Goal: Task Accomplishment & Management: Complete application form

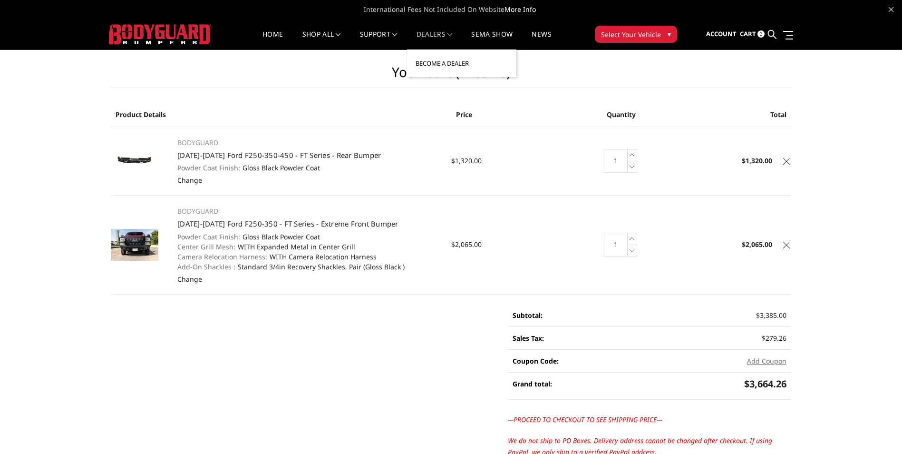
click at [435, 61] on link "Become a Dealer" at bounding box center [462, 63] width 102 height 18
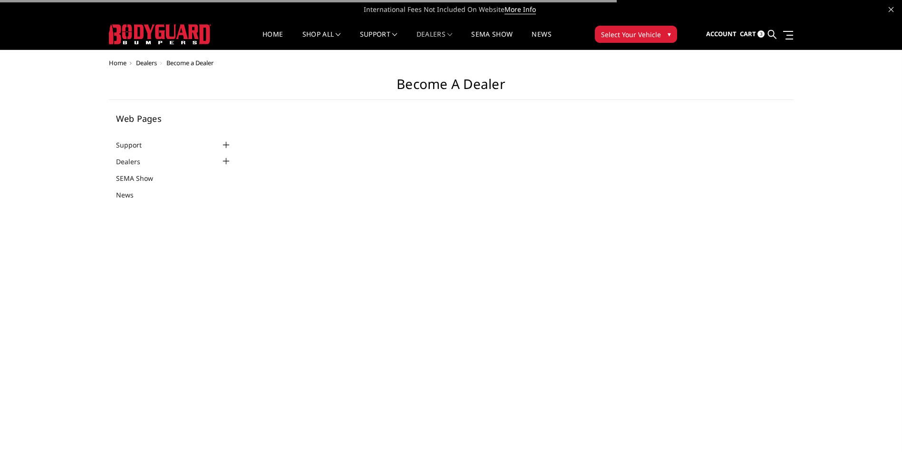
select select "US"
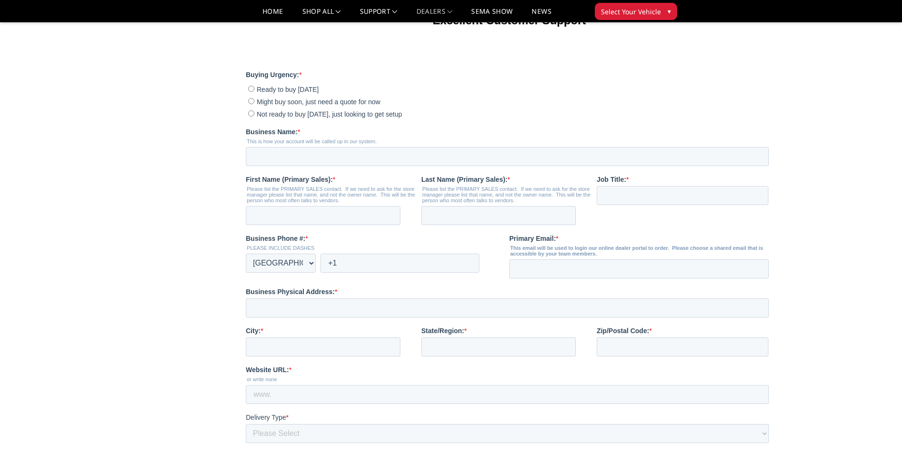
scroll to position [237, 0]
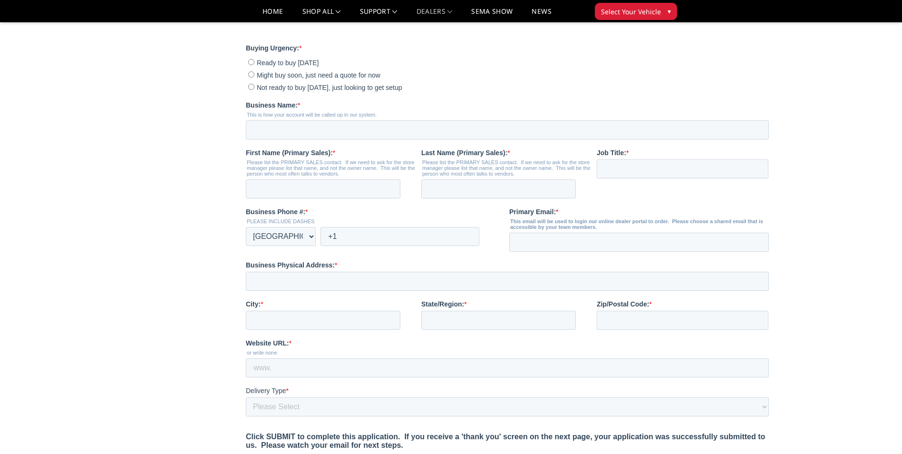
click at [250, 65] on input "Ready to buy [DATE]" at bounding box center [251, 62] width 6 height 6
radio input "true"
click at [288, 139] on input "Business Name: *" at bounding box center [507, 129] width 523 height 19
type input "[PERSON_NAME] auto and tire"
type input "[PERSON_NAME]"
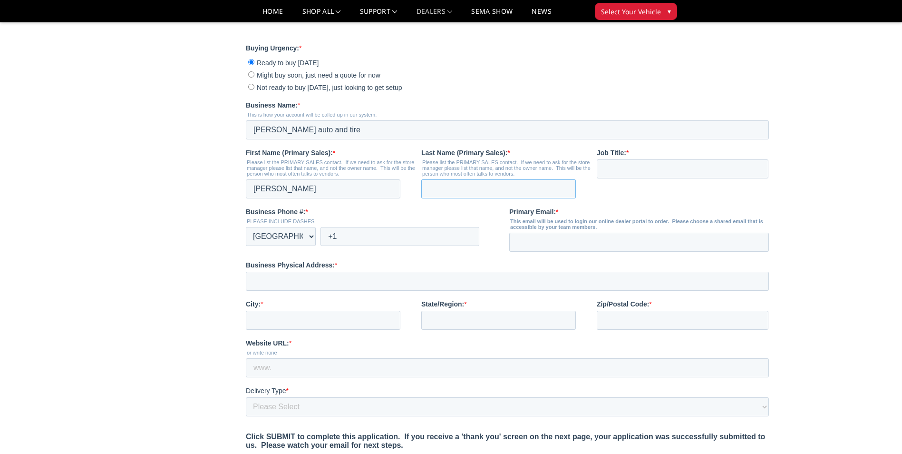
type input "[PERSON_NAME]"
type input "[EMAIL_ADDRESS][DOMAIN_NAME]"
type input "[STREET_ADDRESS][PERSON_NAME]"
type input "AUSTIN"
type input "[GEOGRAPHIC_DATA]"
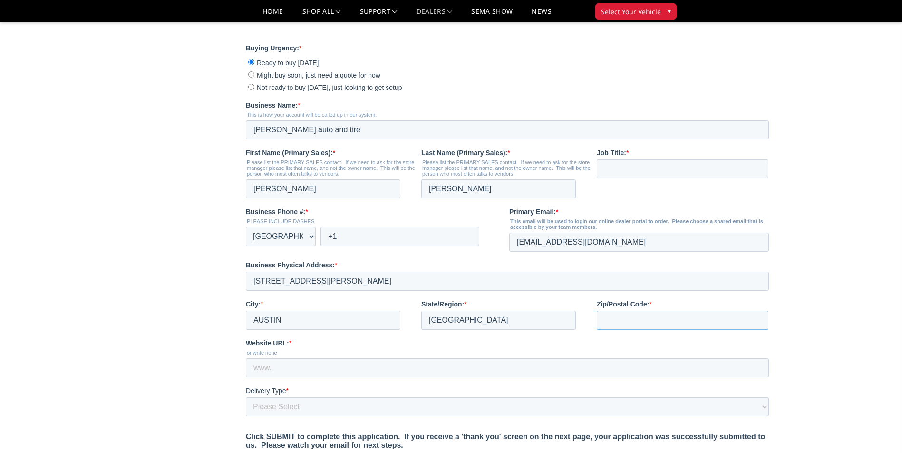
type input "78728-1276"
click at [292, 198] on input "[PERSON_NAME]" at bounding box center [323, 188] width 155 height 19
type input "r"
type input "[PERSON_NAME]"
click at [456, 198] on input "[PERSON_NAME]" at bounding box center [498, 188] width 155 height 19
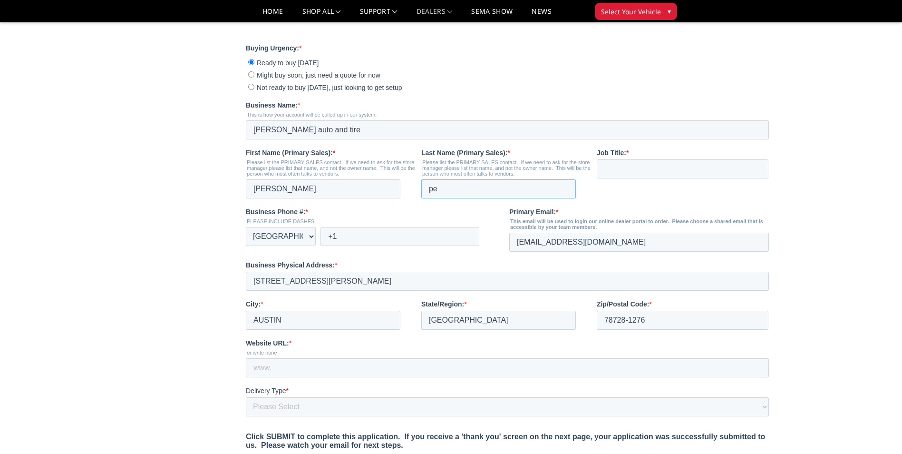
type input "p"
type input "[PERSON_NAME]"
drag, startPoint x: 537, startPoint y: 266, endPoint x: 533, endPoint y: 274, distance: 8.5
click at [536, 252] on input "[EMAIL_ADDRESS][DOMAIN_NAME]" at bounding box center [639, 242] width 260 height 19
click at [525, 252] on input "[EMAIL_ADDRESS][DOMAIN_NAME]" at bounding box center [639, 242] width 260 height 19
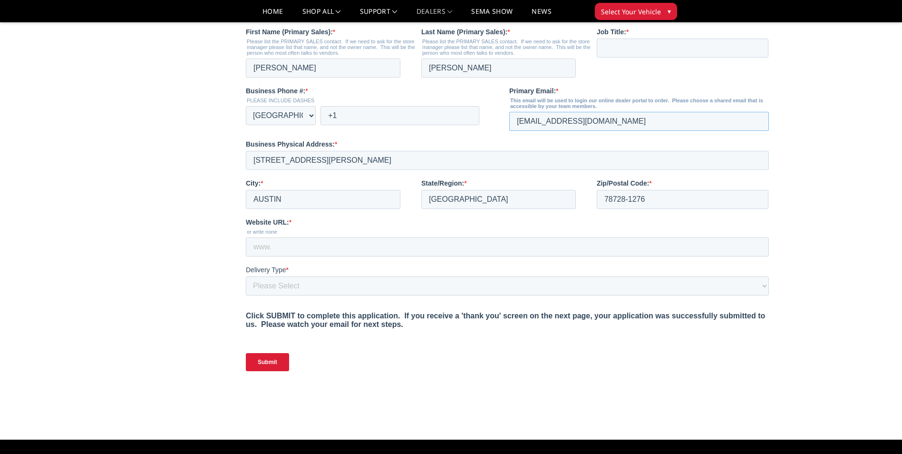
scroll to position [365, 0]
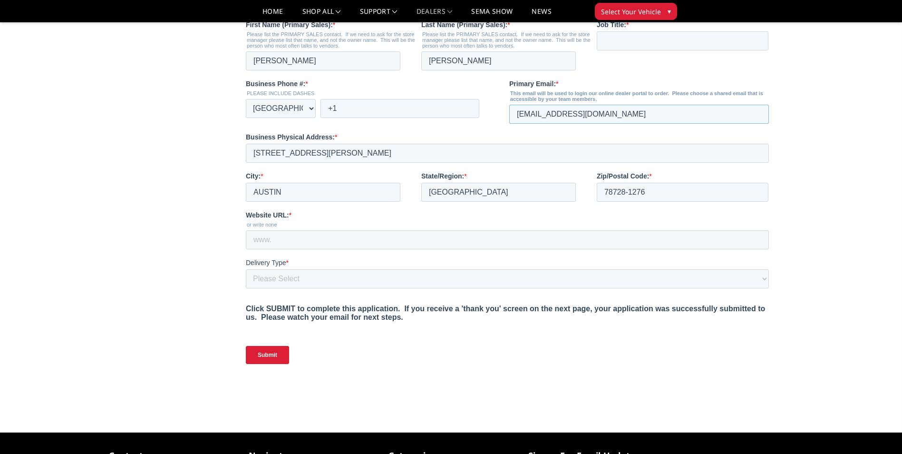
type input "[EMAIL_ADDRESS][DOMAIN_NAME]"
click at [348, 118] on input "+1" at bounding box center [399, 108] width 159 height 19
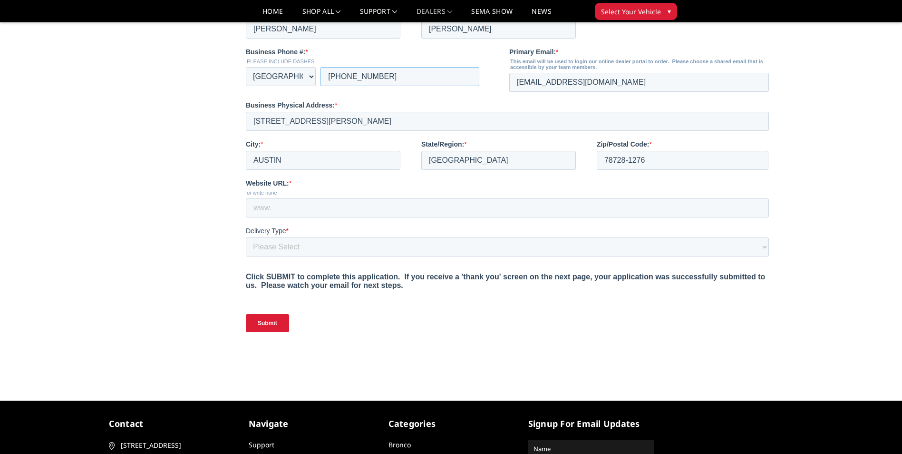
scroll to position [388, 0]
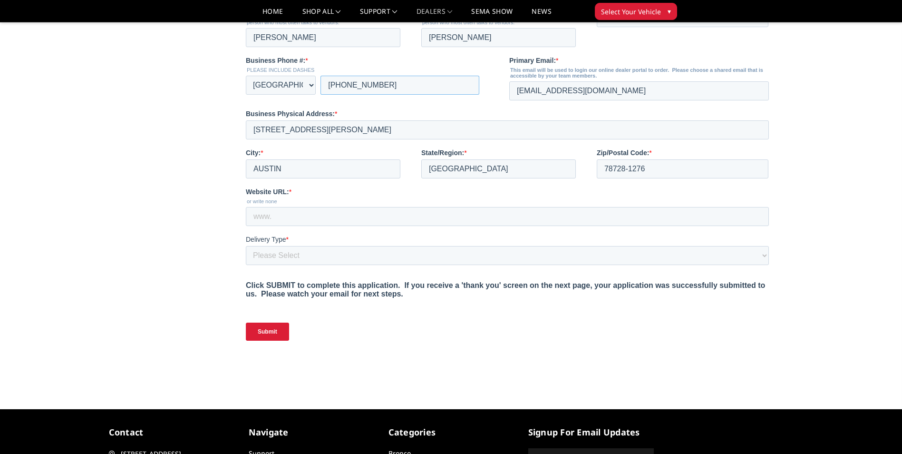
type input "[PHONE_NUMBER]"
click at [300, 226] on input "Website URL: *" at bounding box center [507, 216] width 523 height 19
type input "[DOMAIN_NAME]"
click at [289, 265] on select "Please Select Yes, I need a liftgate No, I have a forklift and/or dock" at bounding box center [507, 255] width 523 height 19
select select "I have a forklift"
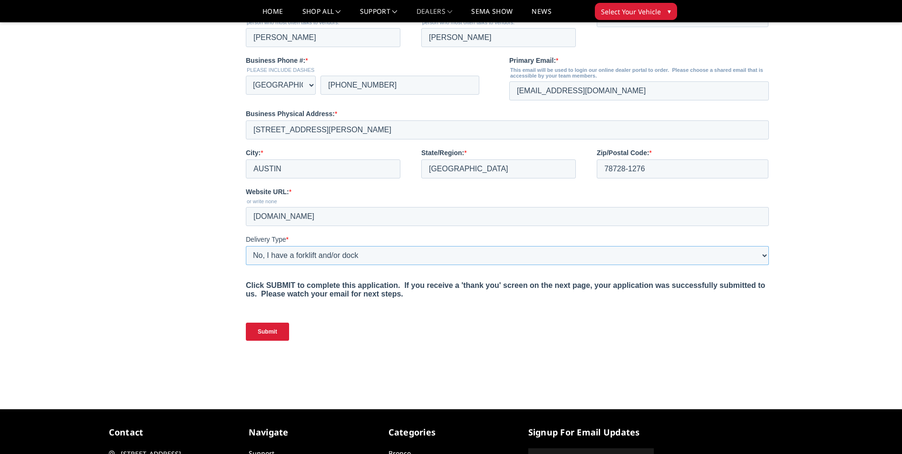
click at [246, 265] on select "Please Select Yes, I need a liftgate No, I have a forklift and/or dock" at bounding box center [507, 255] width 523 height 19
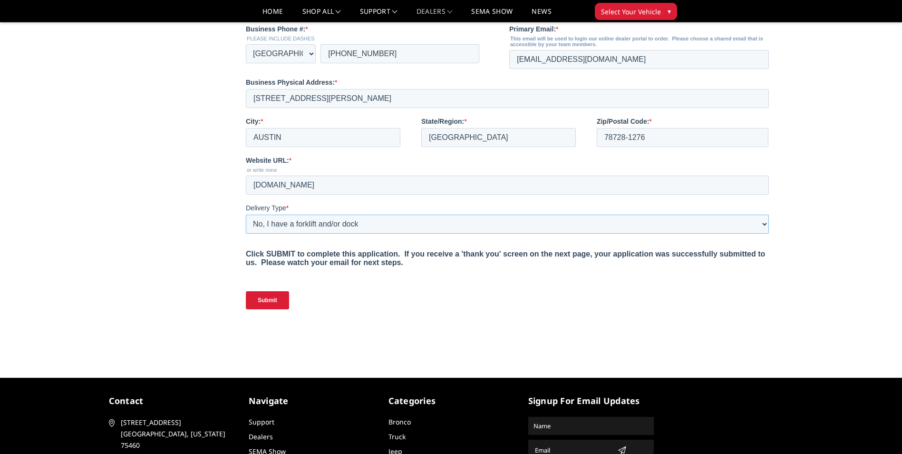
scroll to position [419, 0]
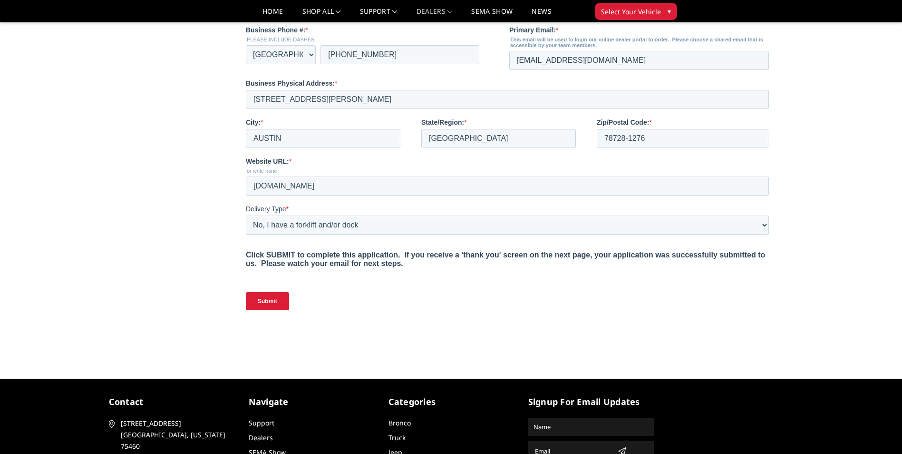
click at [271, 310] on input "Submit" at bounding box center [267, 301] width 43 height 18
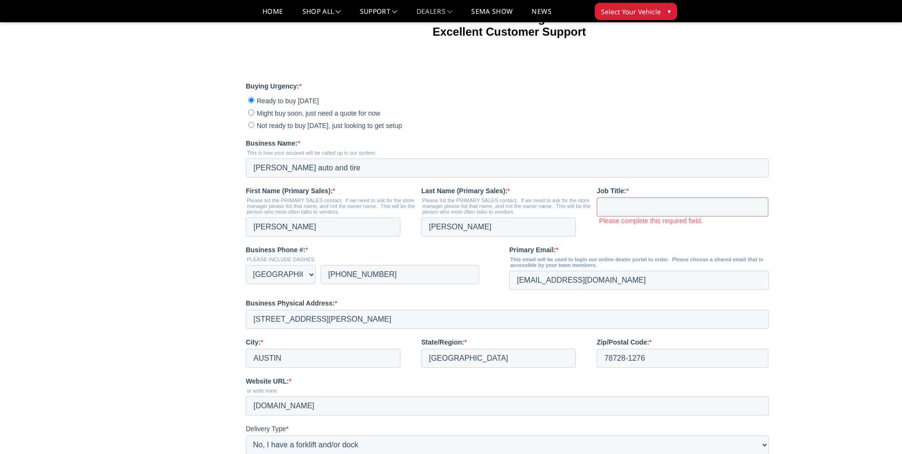
scroll to position [198, 0]
click at [635, 217] on input "Job Title: *" at bounding box center [683, 207] width 172 height 19
type input "ACCESSORIES SALES"
drag, startPoint x: 898, startPoint y: 196, endPoint x: 902, endPoint y: 234, distance: 38.3
click at [902, 234] on html "International Fees Not Included On Website More Info Home shop all Bronco [DATE…" at bounding box center [451, 287] width 902 height 970
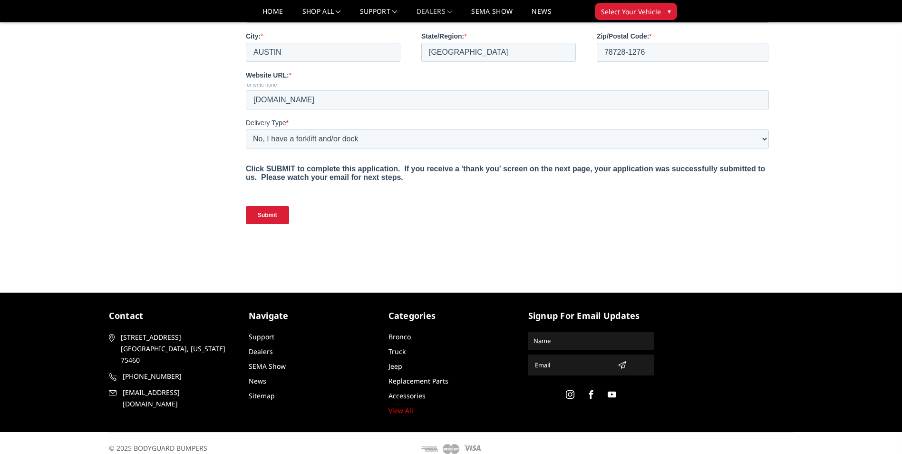
scroll to position [516, 0]
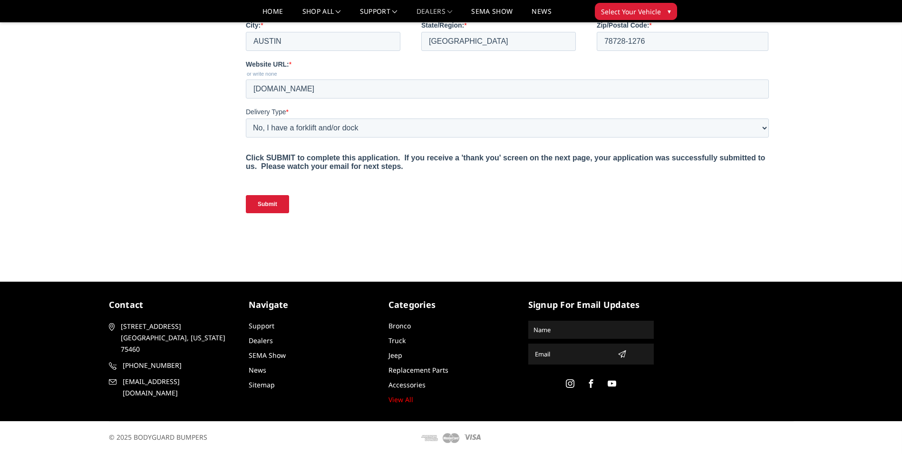
click at [265, 213] on input "Submit" at bounding box center [267, 204] width 43 height 18
